Goal: Task Accomplishment & Management: Complete application form

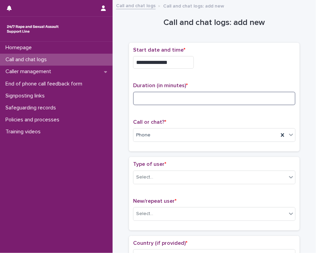
drag, startPoint x: 0, startPoint y: 0, endPoint x: 136, endPoint y: 95, distance: 166.4
click at [136, 95] on input at bounding box center [214, 99] width 163 height 14
type input "**"
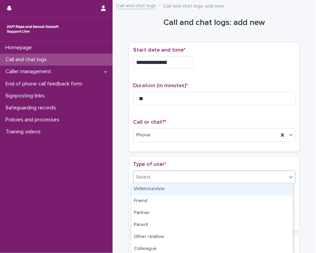
click at [160, 176] on div "Select..." at bounding box center [210, 177] width 153 height 11
click at [155, 188] on div "Victim/survivor" at bounding box center [212, 189] width 162 height 12
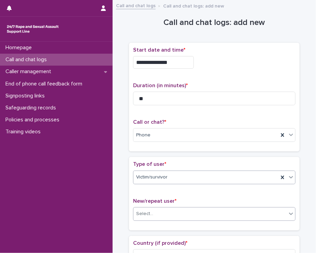
click at [141, 214] on div "Select..." at bounding box center [144, 213] width 17 height 7
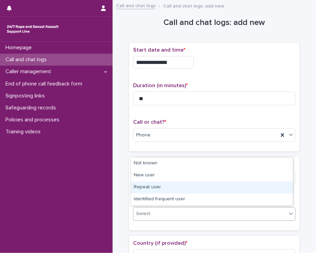
click at [136, 190] on div "Repeat user" at bounding box center [212, 187] width 162 height 12
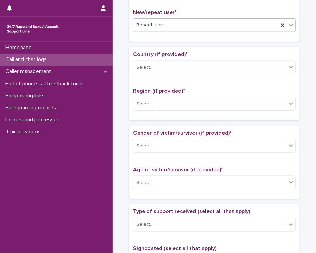
scroll to position [190, 0]
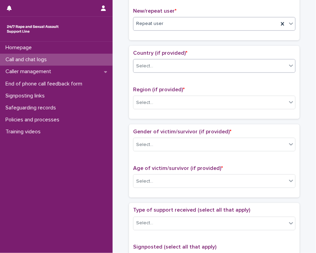
click at [153, 65] on div "Select..." at bounding box center [210, 65] width 153 height 11
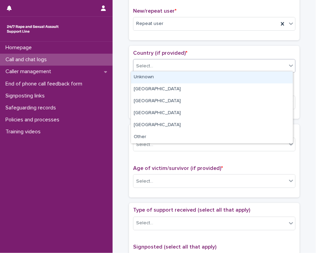
click at [144, 82] on div "Unknown" at bounding box center [212, 77] width 162 height 12
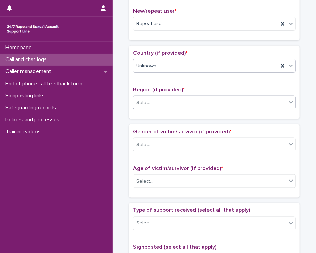
click at [137, 101] on div "Select..." at bounding box center [144, 102] width 17 height 7
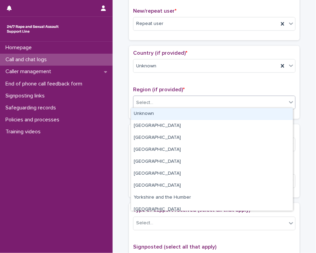
click at [137, 110] on div "Unknown" at bounding box center [212, 114] width 162 height 12
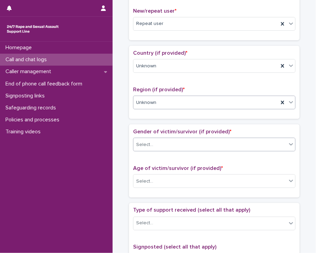
click at [140, 139] on div "Select..." at bounding box center [210, 144] width 153 height 11
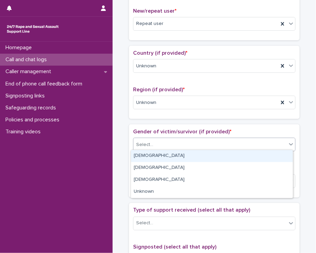
click at [143, 154] on div "[DEMOGRAPHIC_DATA]" at bounding box center [212, 156] width 162 height 12
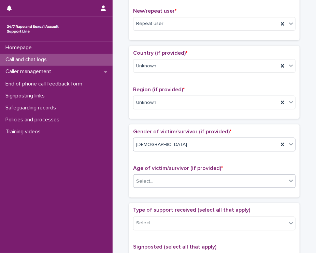
click at [140, 174] on div "Select..." at bounding box center [214, 181] width 163 height 14
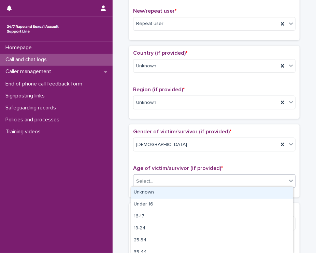
click at [137, 191] on div "Unknown" at bounding box center [212, 193] width 162 height 12
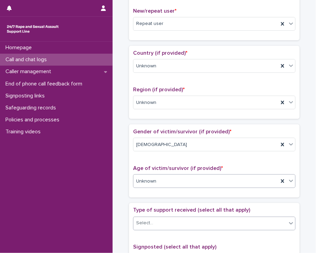
click at [145, 220] on div "Select..." at bounding box center [144, 223] width 17 height 7
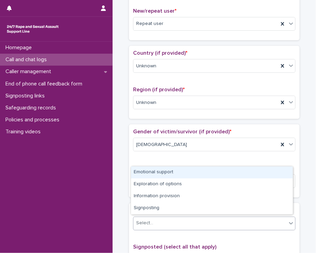
click at [146, 171] on div "Emotional support" at bounding box center [212, 172] width 162 height 12
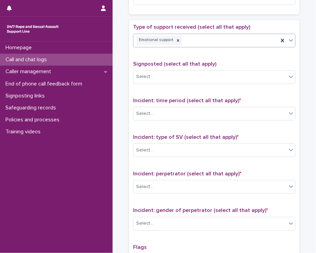
scroll to position [381, 0]
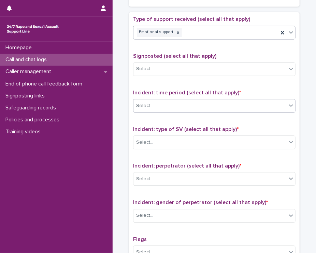
click at [160, 100] on div "Select..." at bounding box center [210, 105] width 153 height 11
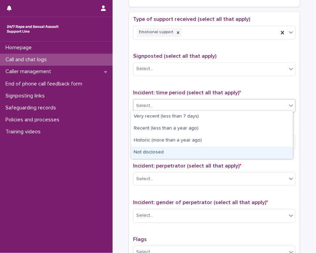
click at [150, 150] on div "Not disclosed" at bounding box center [212, 153] width 162 height 12
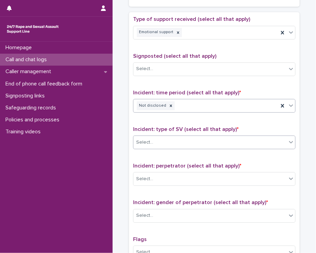
click at [146, 143] on div "Select..." at bounding box center [144, 142] width 17 height 7
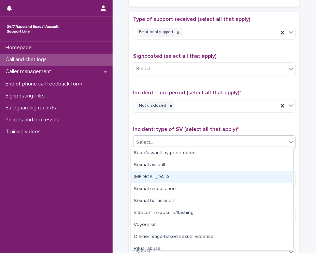
scroll to position [17, 0]
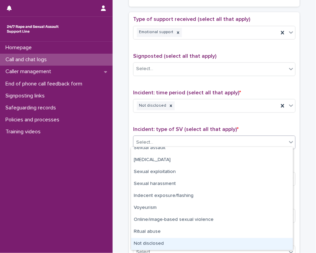
click at [162, 241] on div "Not disclosed" at bounding box center [212, 244] width 162 height 12
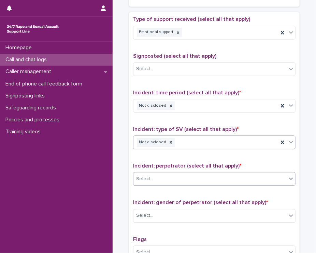
click at [141, 181] on div "Select..." at bounding box center [210, 179] width 153 height 11
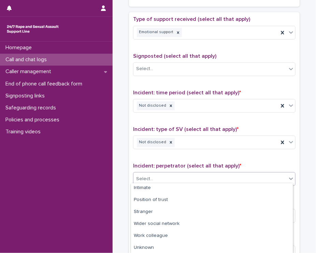
scroll to position [62, 0]
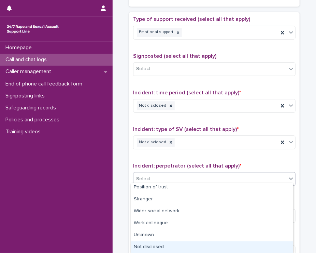
click at [253, 249] on div "Not disclosed" at bounding box center [212, 247] width 162 height 12
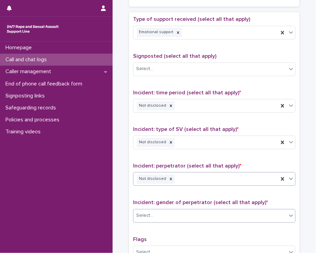
click at [156, 210] on div "Select..." at bounding box center [210, 215] width 153 height 11
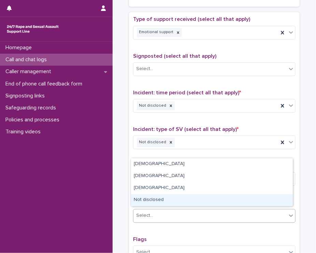
click at [158, 200] on div "Not disclosed" at bounding box center [212, 200] width 162 height 12
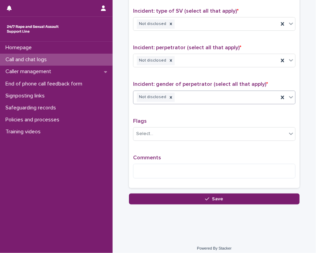
scroll to position [501, 0]
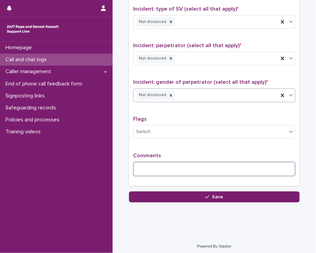
click at [165, 173] on textarea at bounding box center [214, 169] width 163 height 15
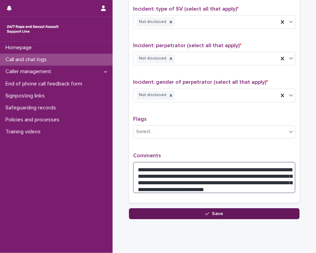
type textarea "**********"
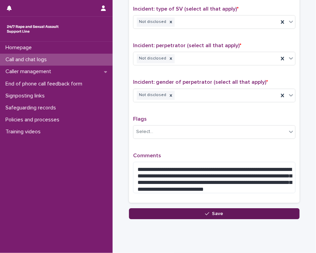
click at [178, 208] on button "Save" at bounding box center [214, 213] width 171 height 11
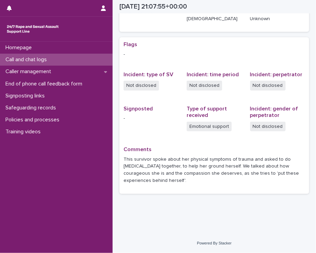
scroll to position [118, 0]
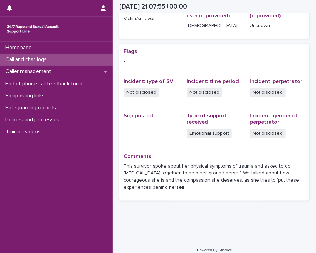
click at [17, 61] on p "Call and chat logs" at bounding box center [28, 59] width 50 height 6
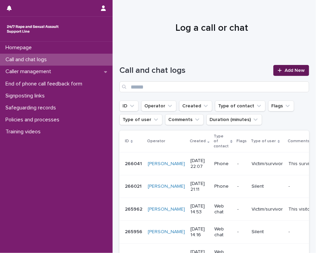
click at [278, 72] on icon at bounding box center [280, 70] width 4 height 5
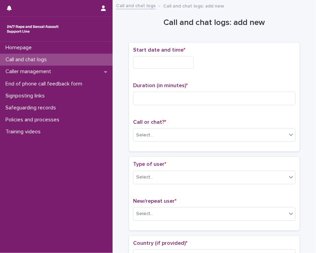
click at [152, 67] on input "text" at bounding box center [163, 62] width 61 height 13
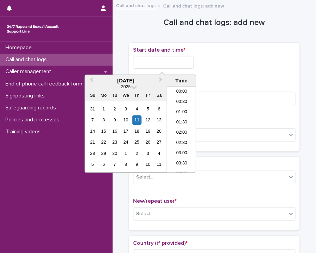
scroll to position [406, 0]
click at [135, 119] on div "11" at bounding box center [137, 120] width 9 height 9
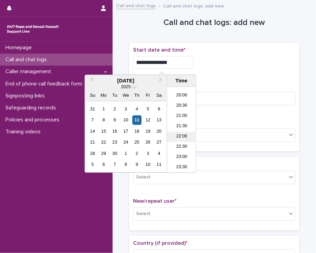
click at [176, 137] on li "22:00" at bounding box center [181, 137] width 29 height 10
drag, startPoint x: 170, startPoint y: 60, endPoint x: 164, endPoint y: 62, distance: 6.8
click at [164, 62] on input "**********" at bounding box center [163, 62] width 61 height 13
type input "**********"
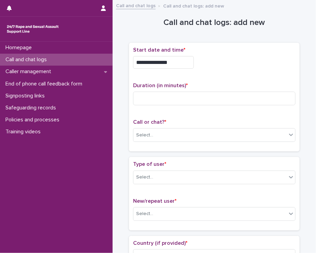
click at [246, 71] on div "**********" at bounding box center [214, 60] width 163 height 27
